Goal: Information Seeking & Learning: Learn about a topic

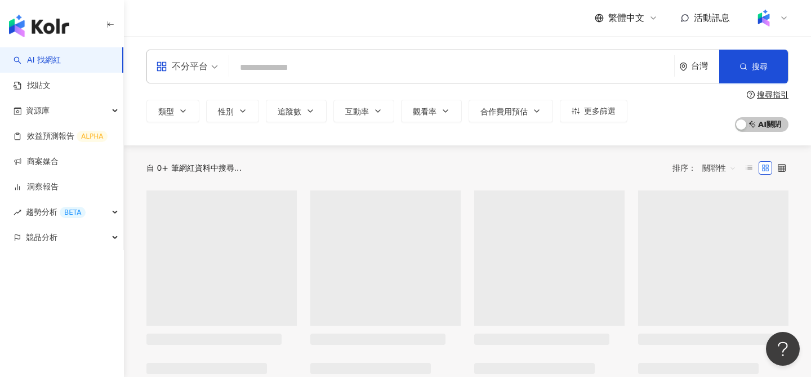
click at [289, 68] on input "search" at bounding box center [452, 67] width 436 height 21
type input "**********"
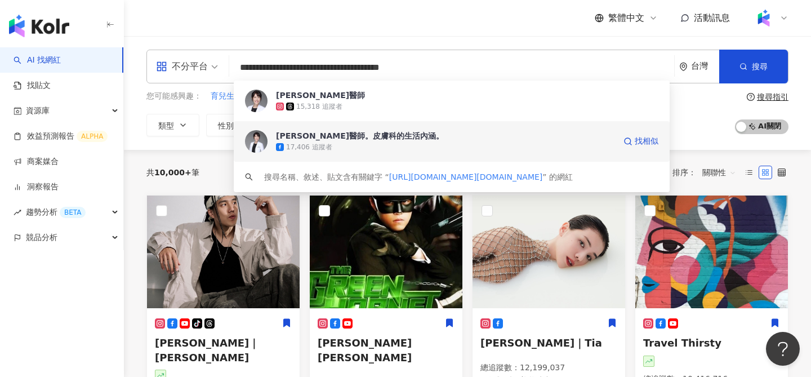
click at [398, 154] on div "[PERSON_NAME]醫師。皮膚科的生活內涵。 17,406 追蹤者 找相似" at bounding box center [452, 141] width 436 height 41
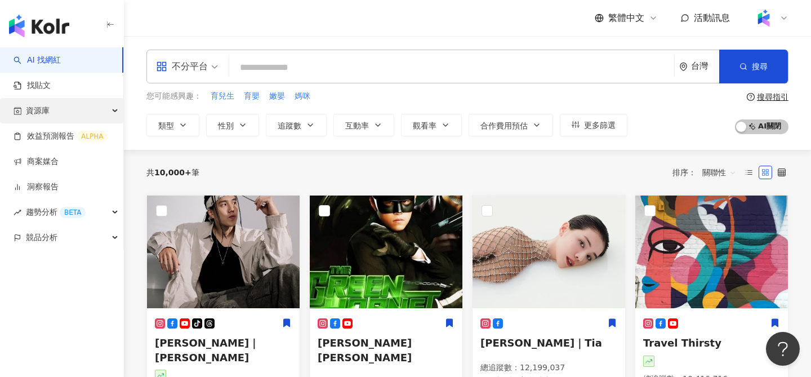
click at [82, 110] on div "資源庫" at bounding box center [61, 110] width 123 height 25
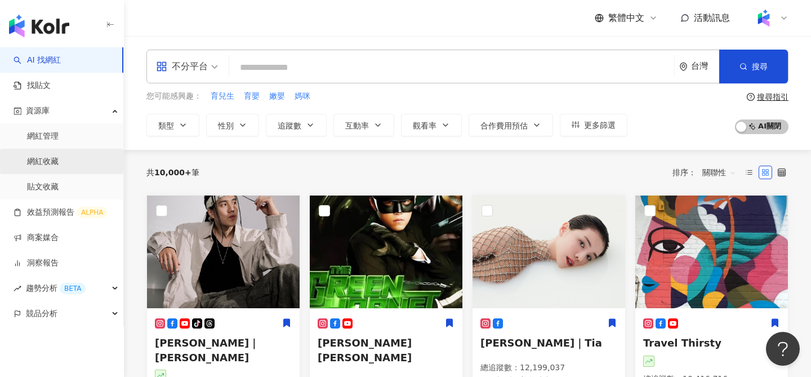
click at [59, 156] on link "網紅收藏" at bounding box center [43, 161] width 32 height 11
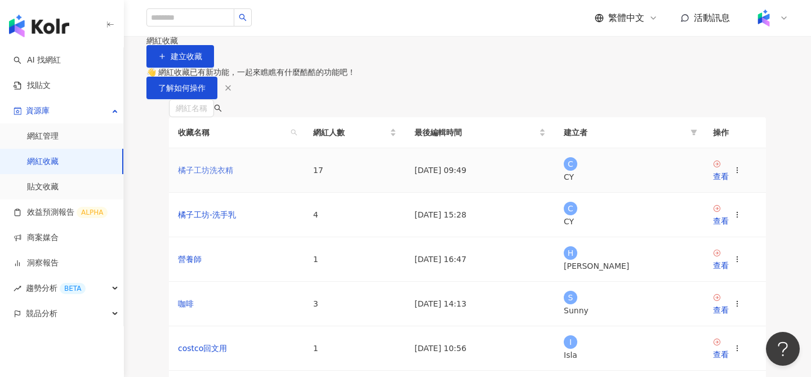
click at [222, 174] on link "橘子工坊洗衣精" at bounding box center [205, 169] width 55 height 9
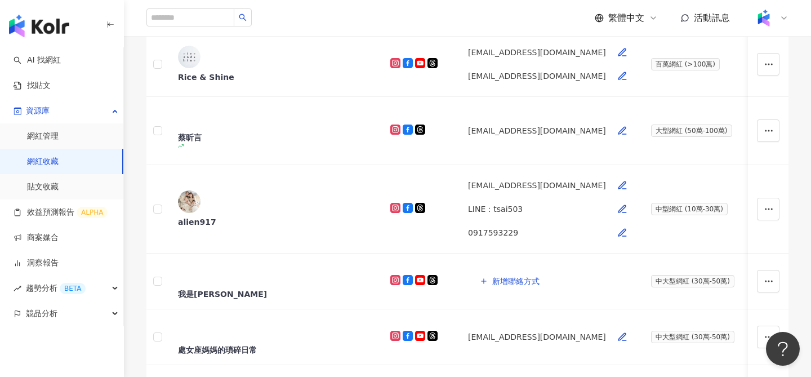
scroll to position [560, 0]
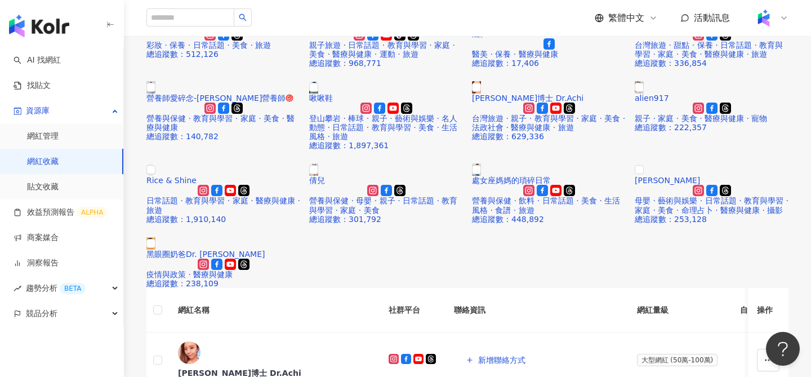
scroll to position [203, 0]
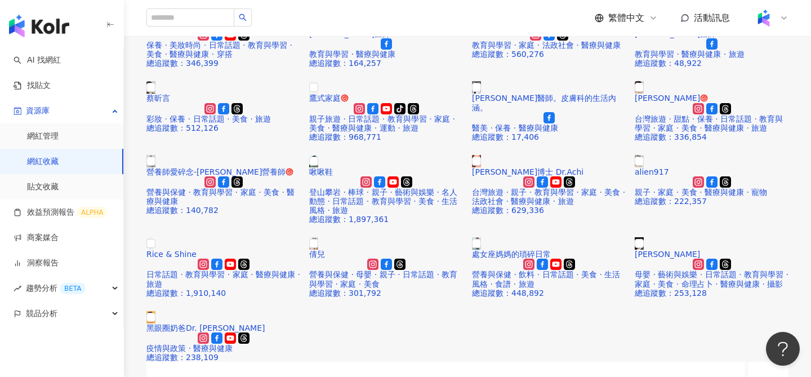
scroll to position [0, 0]
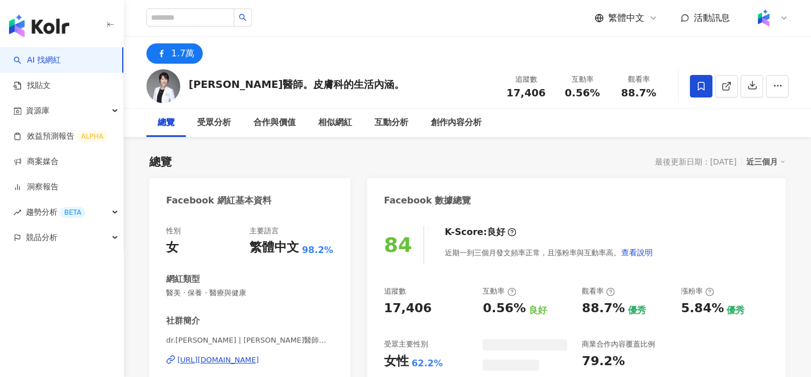
click at [698, 85] on icon at bounding box center [700, 86] width 7 height 8
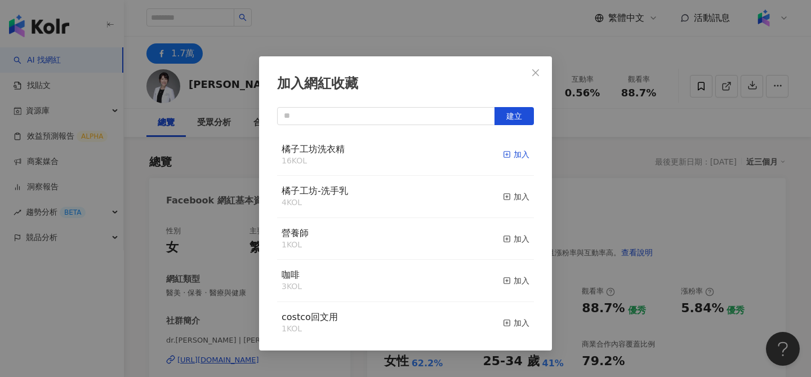
click at [518, 155] on div "加入" at bounding box center [516, 154] width 26 height 12
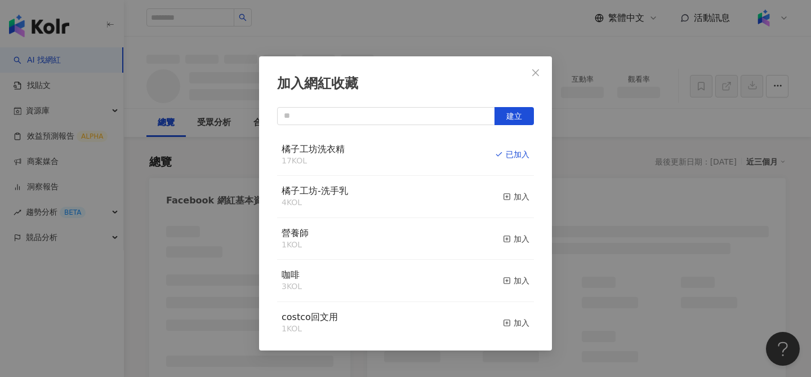
click at [755, 86] on div "加入網紅收藏 建立 橘子工坊洗衣精 17 KOL 已加入 橘子工坊-洗手乳 4 KOL 加入 營養師 1 KOL 加入 咖啡 3 KOL 加入 costco回…" at bounding box center [405, 188] width 811 height 377
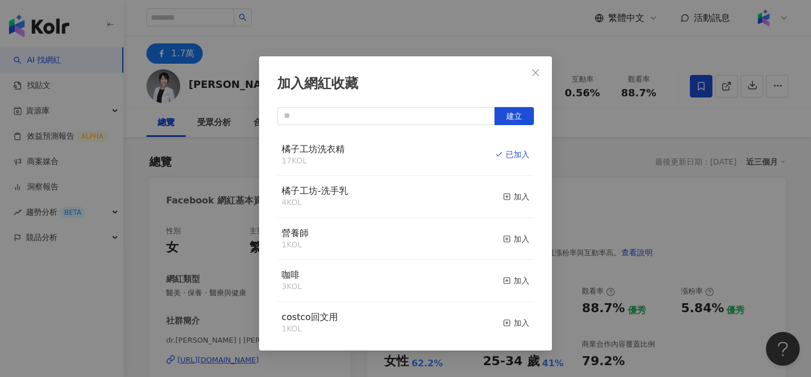
click at [754, 86] on div "加入網紅收藏 建立 橘子工坊洗衣精 17 KOL 已加入 橘子工坊-洗手乳 4 KOL 加入 營養師 1 KOL 加入 咖啡 3 KOL 加入 costco回…" at bounding box center [405, 188] width 811 height 377
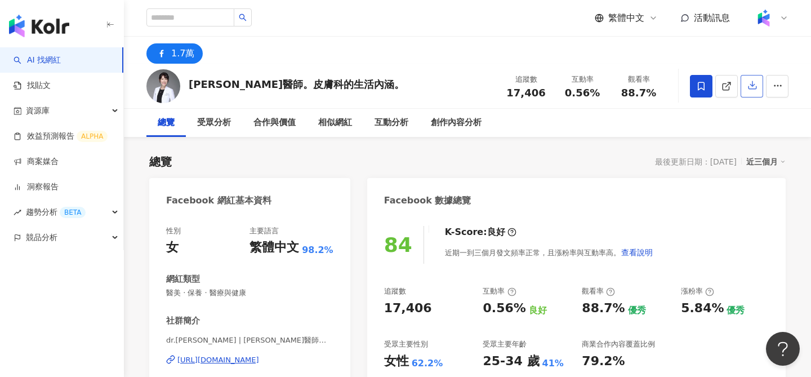
click at [750, 91] on button "button" at bounding box center [751, 86] width 23 height 23
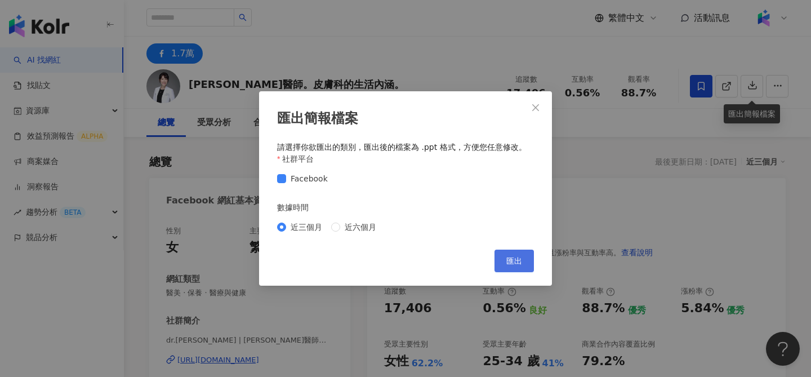
click at [513, 259] on span "匯出" at bounding box center [514, 260] width 16 height 9
